Goal: Task Accomplishment & Management: Manage account settings

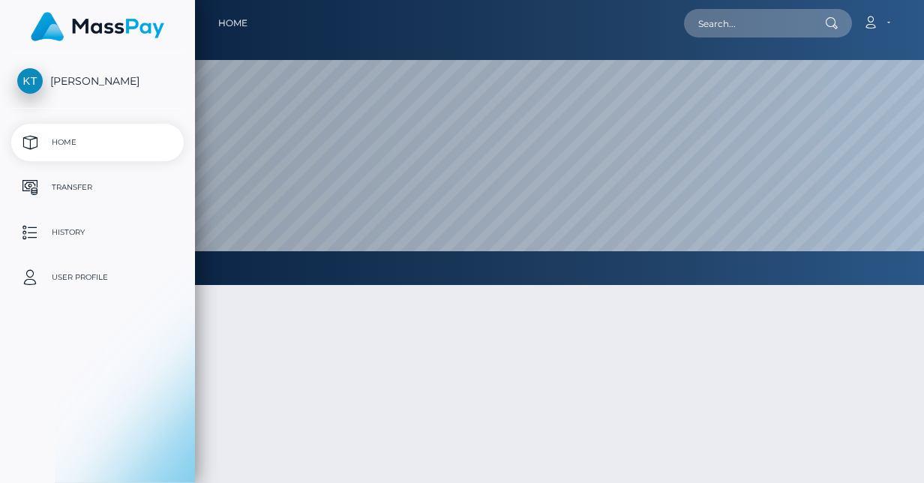
select select
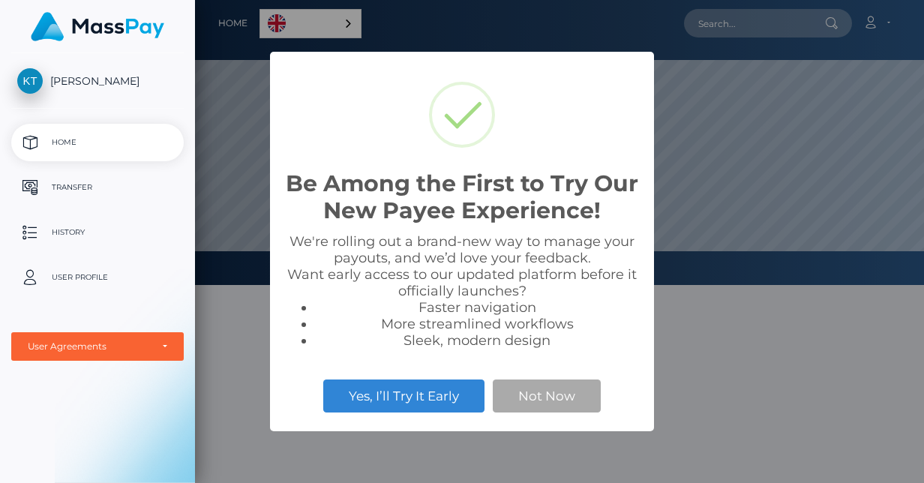
scroll to position [285, 729]
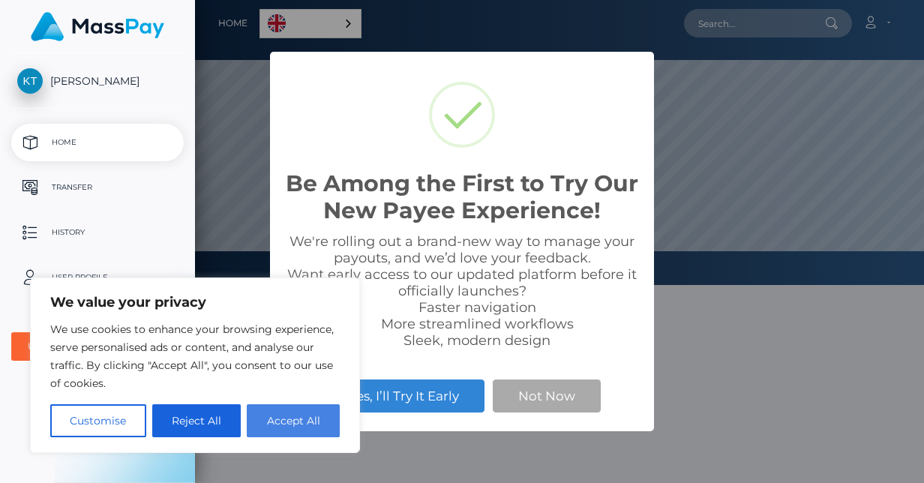
click at [278, 433] on button "Accept All" at bounding box center [293, 420] width 93 height 33
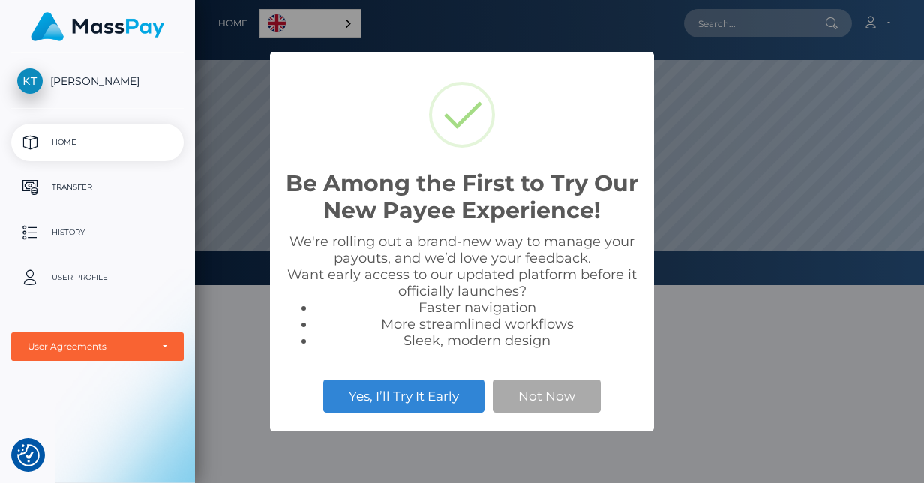
checkbox input "true"
click at [551, 394] on button "Not Now" at bounding box center [547, 395] width 108 height 33
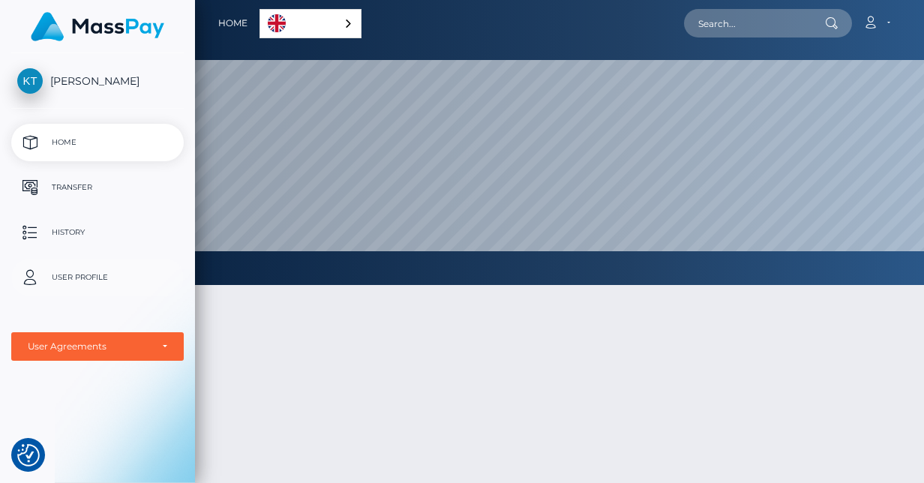
click at [43, 287] on p "User Profile" at bounding box center [97, 277] width 160 height 22
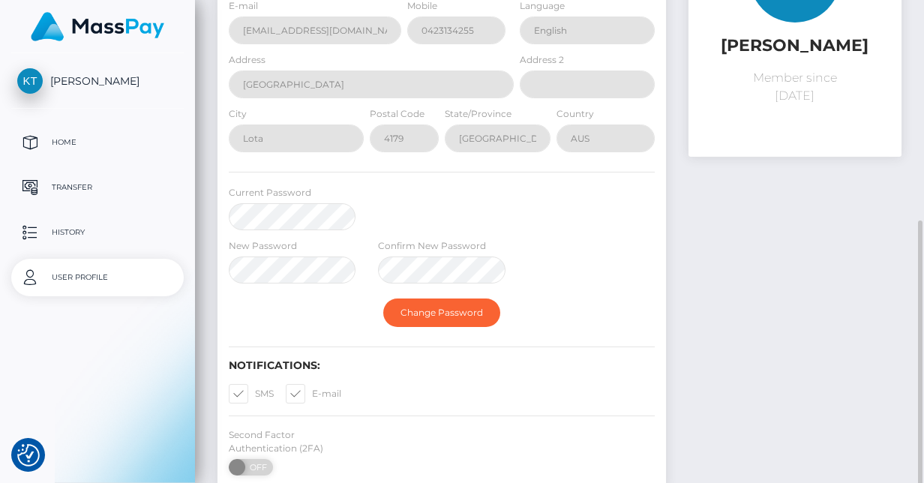
scroll to position [307, 0]
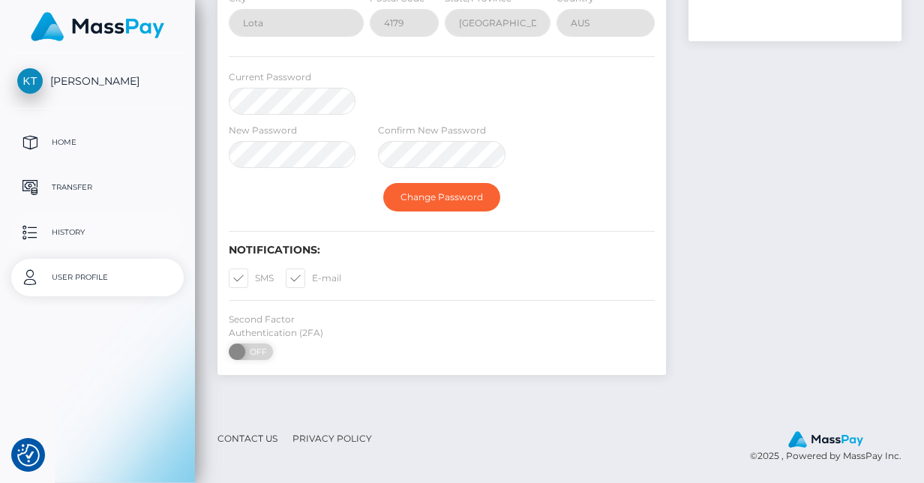
click at [99, 242] on p "History" at bounding box center [97, 232] width 160 height 22
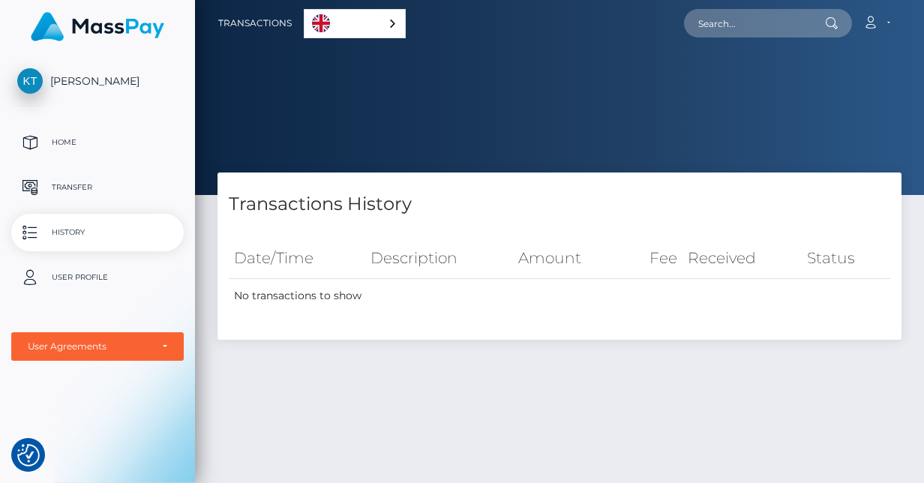
click at [99, 225] on p "History" at bounding box center [97, 232] width 160 height 22
click at [84, 172] on link "Transfer" at bounding box center [97, 187] width 172 height 37
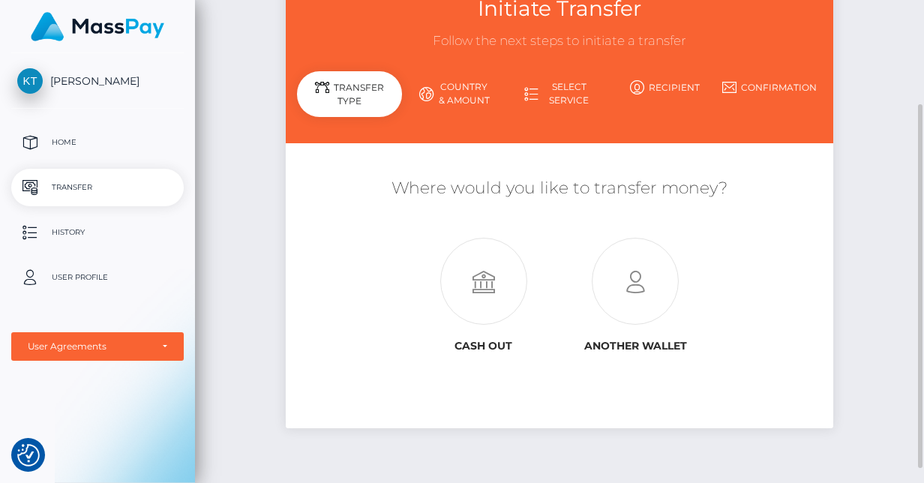
scroll to position [146, 0]
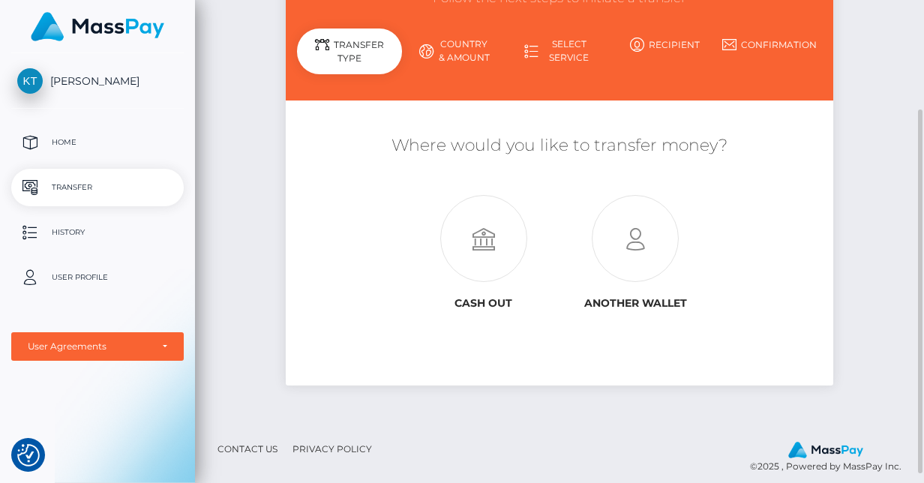
click at [508, 260] on icon at bounding box center [483, 239] width 152 height 87
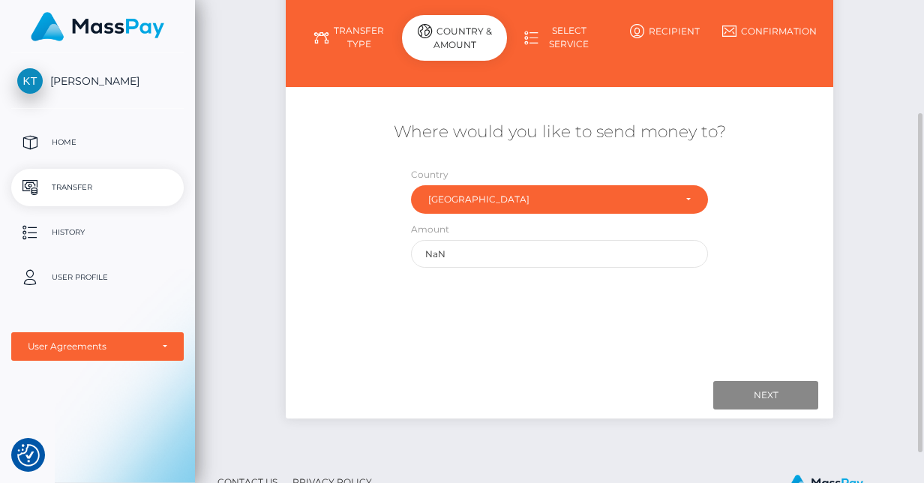
scroll to position [160, 0]
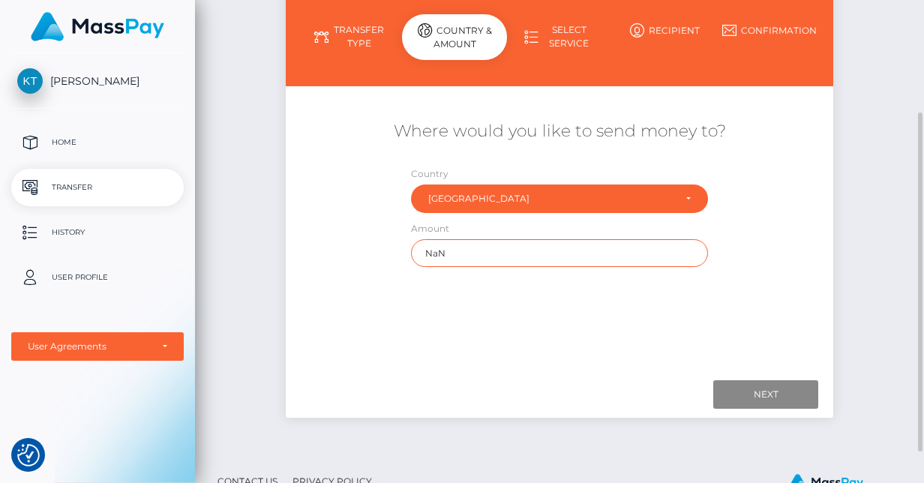
click at [508, 260] on input "NaN" at bounding box center [559, 253] width 297 height 28
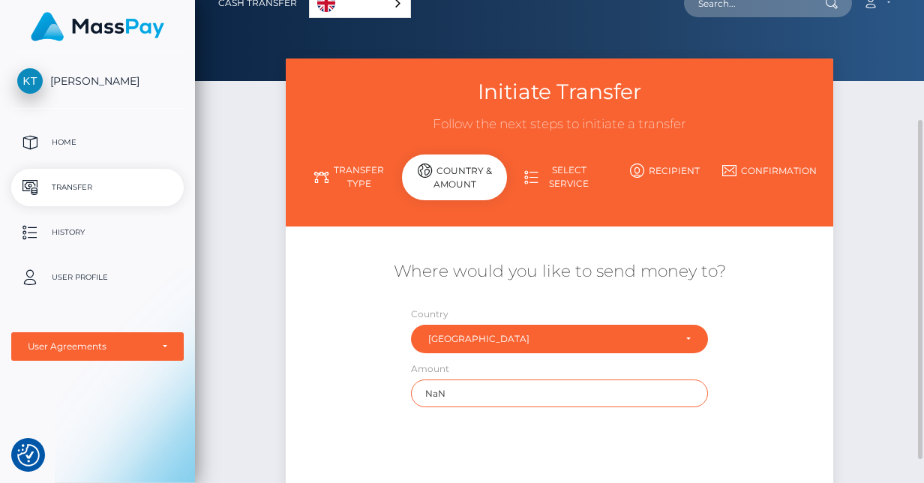
scroll to position [0, 0]
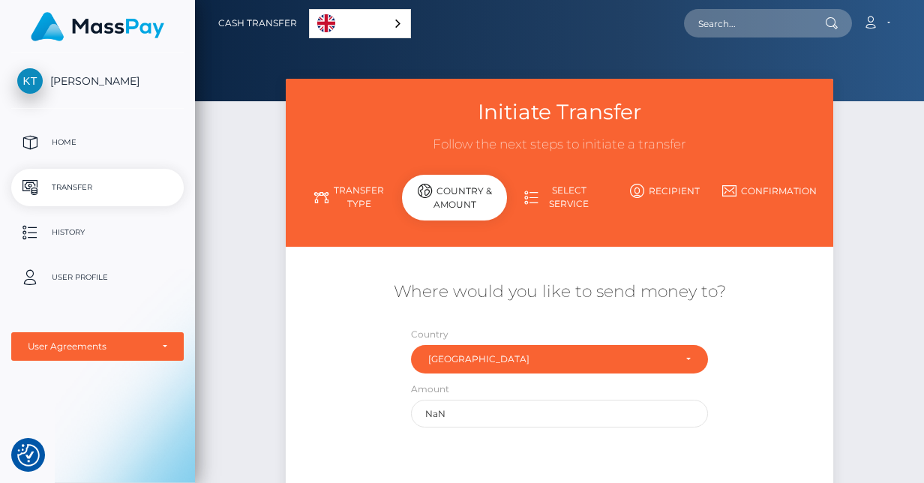
click at [138, 72] on link "[PERSON_NAME]" at bounding box center [97, 80] width 195 height 25
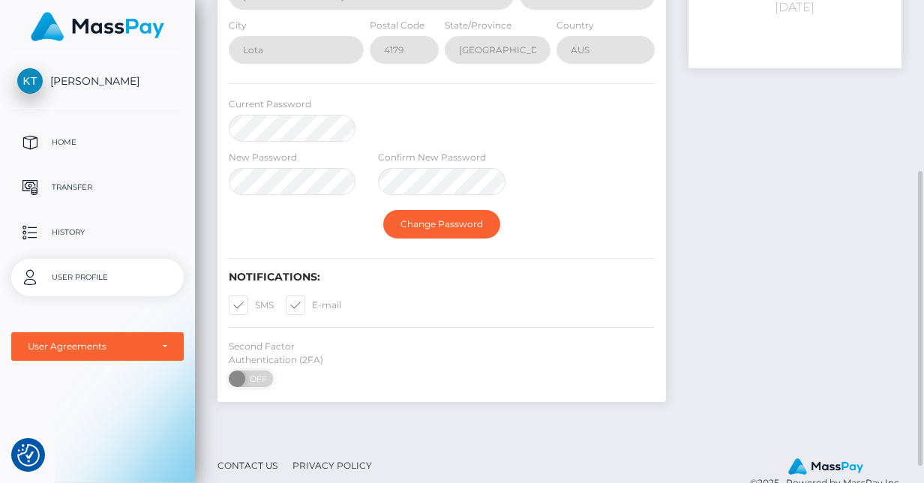
scroll to position [307, 0]
